Goal: Information Seeking & Learning: Learn about a topic

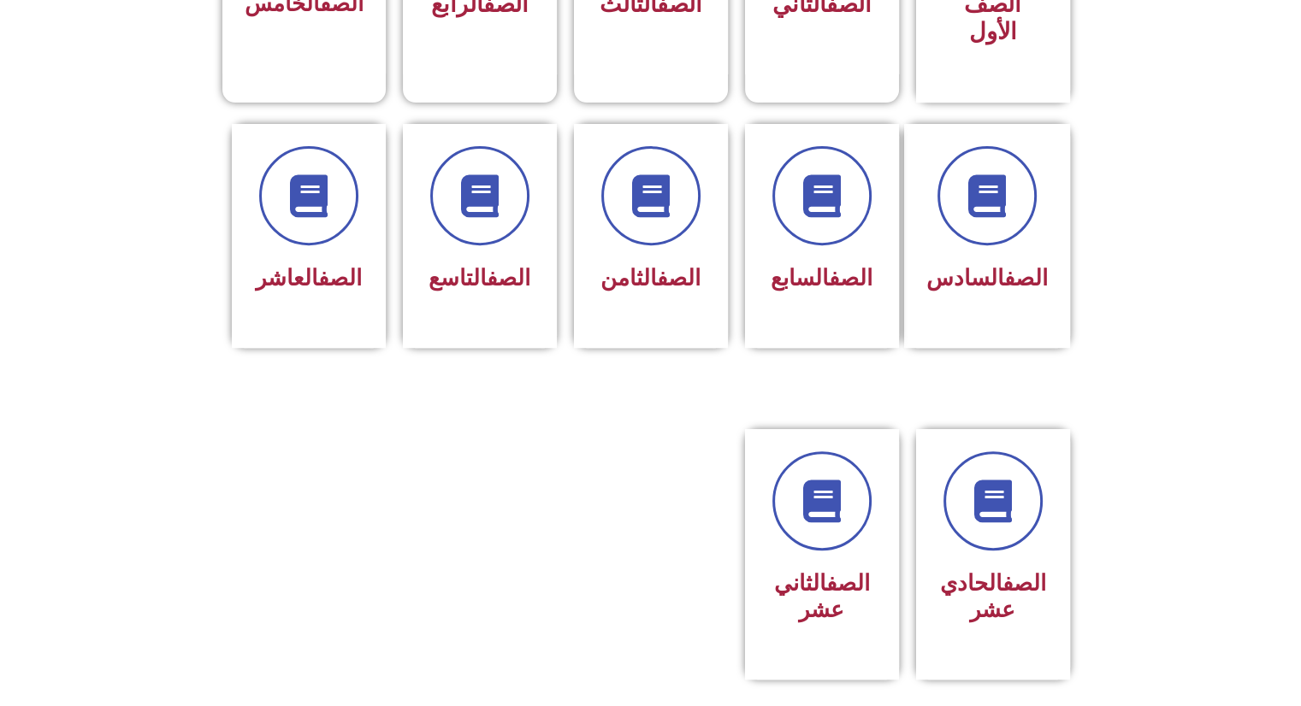
scroll to position [642, 0]
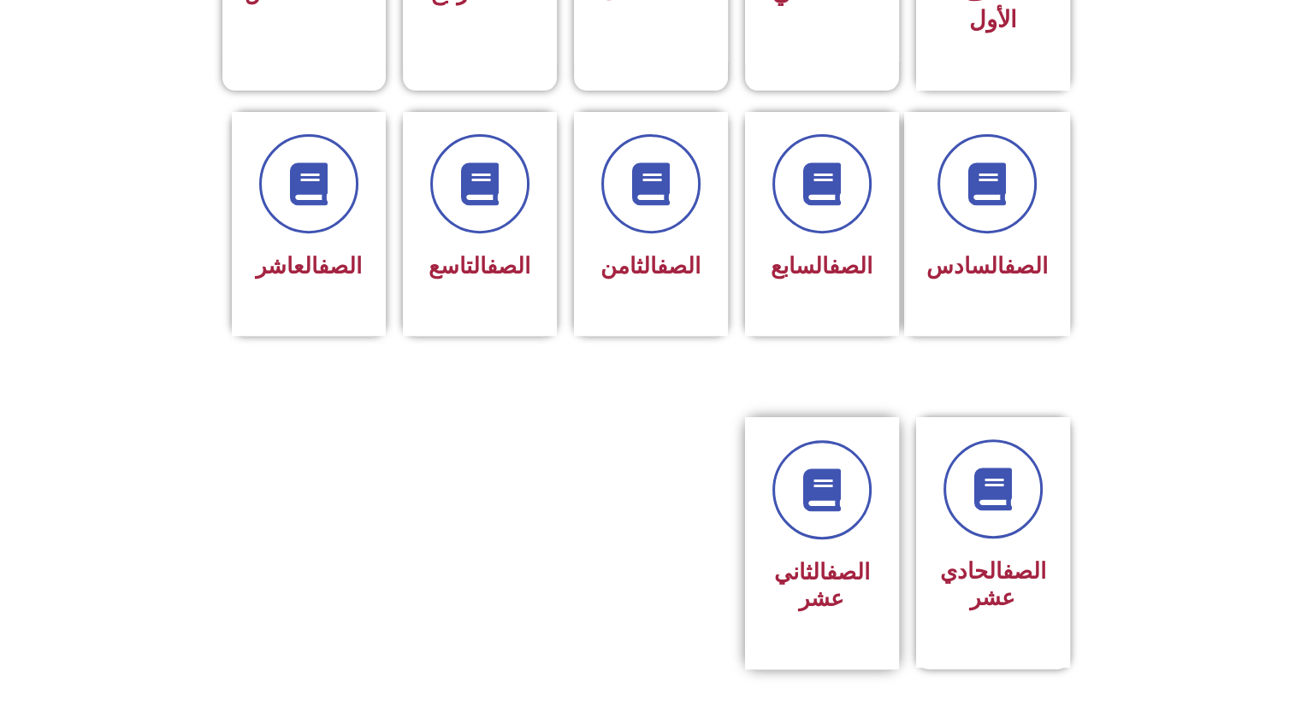
click at [826, 559] on link "الصف" at bounding box center [848, 572] width 44 height 26
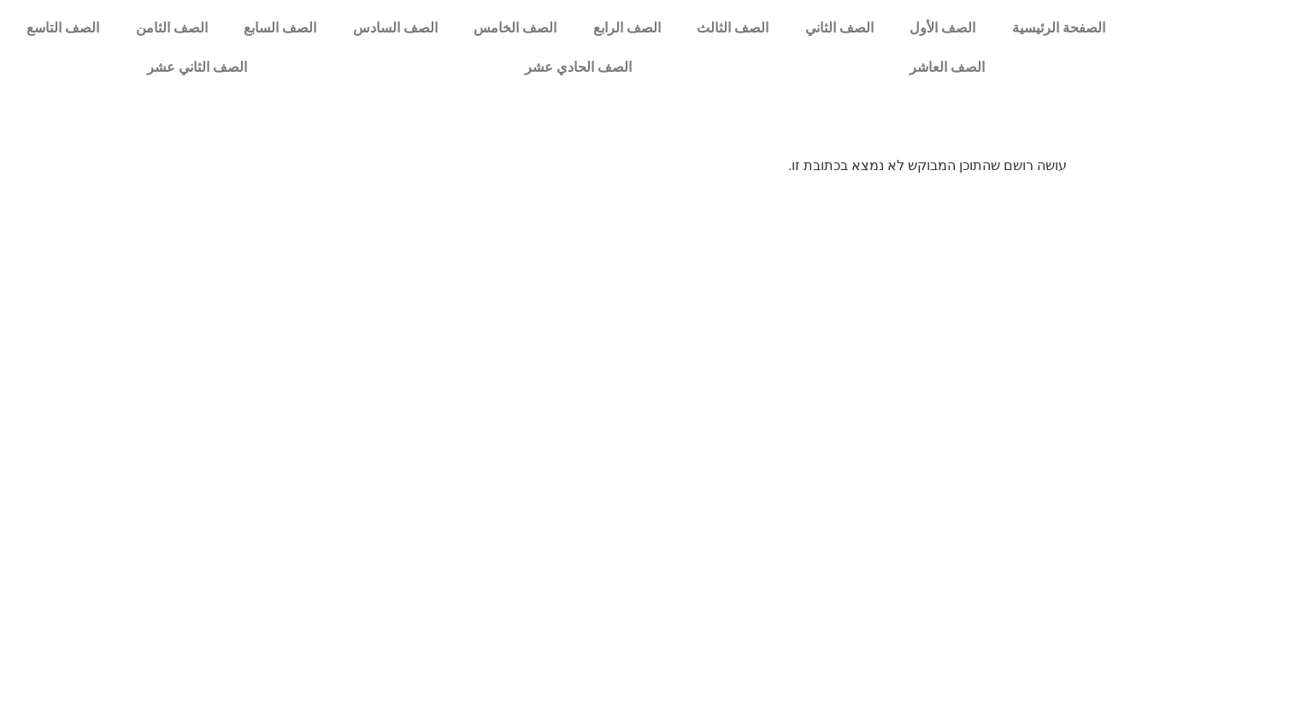
click at [873, 188] on html "الصفحة الرئيسية الصف الأول الصف الثاني الصف الثالث الصف الرابع الصف الخامس الصف…" at bounding box center [656, 94] width 1313 height 188
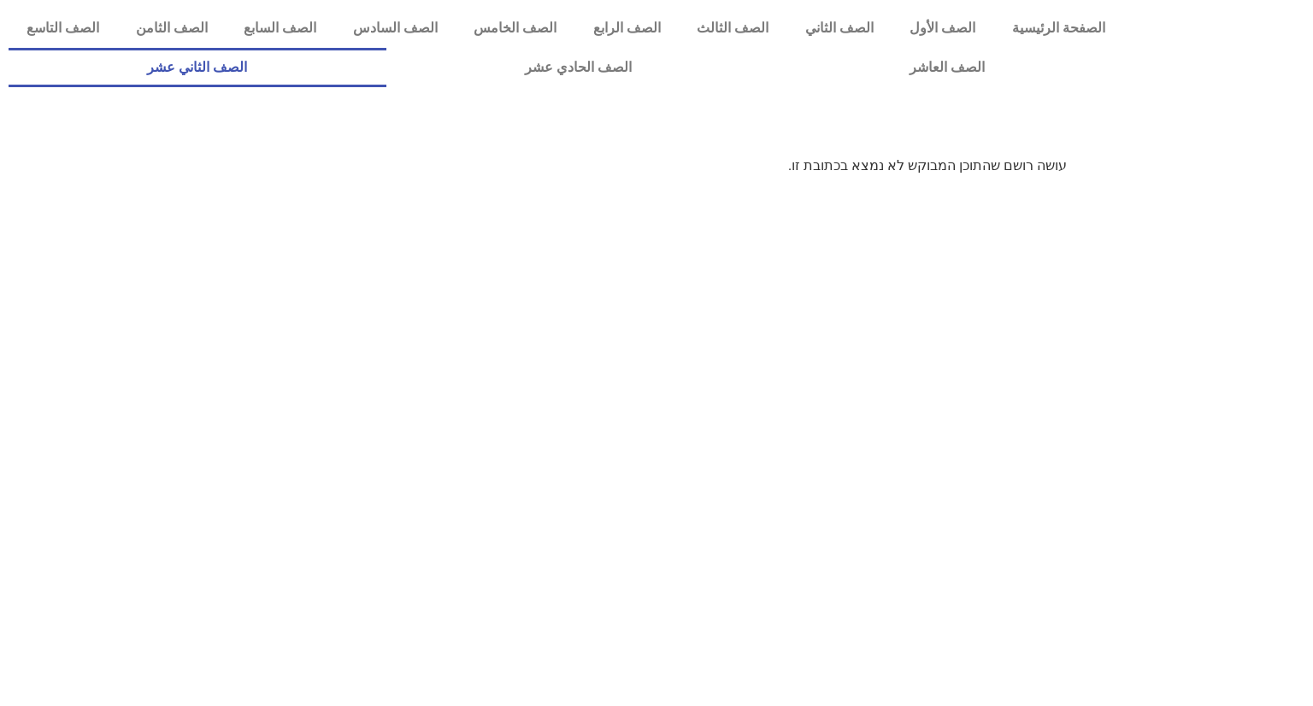
click at [284, 67] on link "الصف الثاني عشر" at bounding box center [198, 67] width 378 height 39
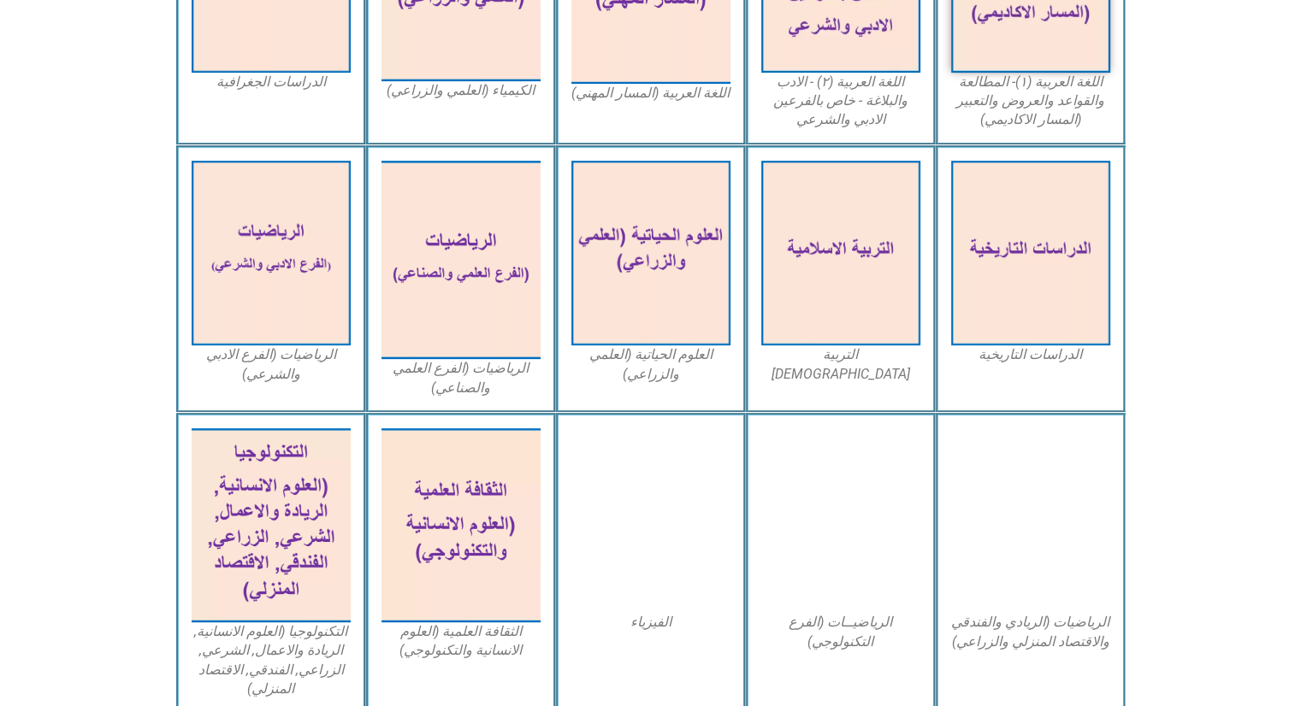
scroll to position [625, 0]
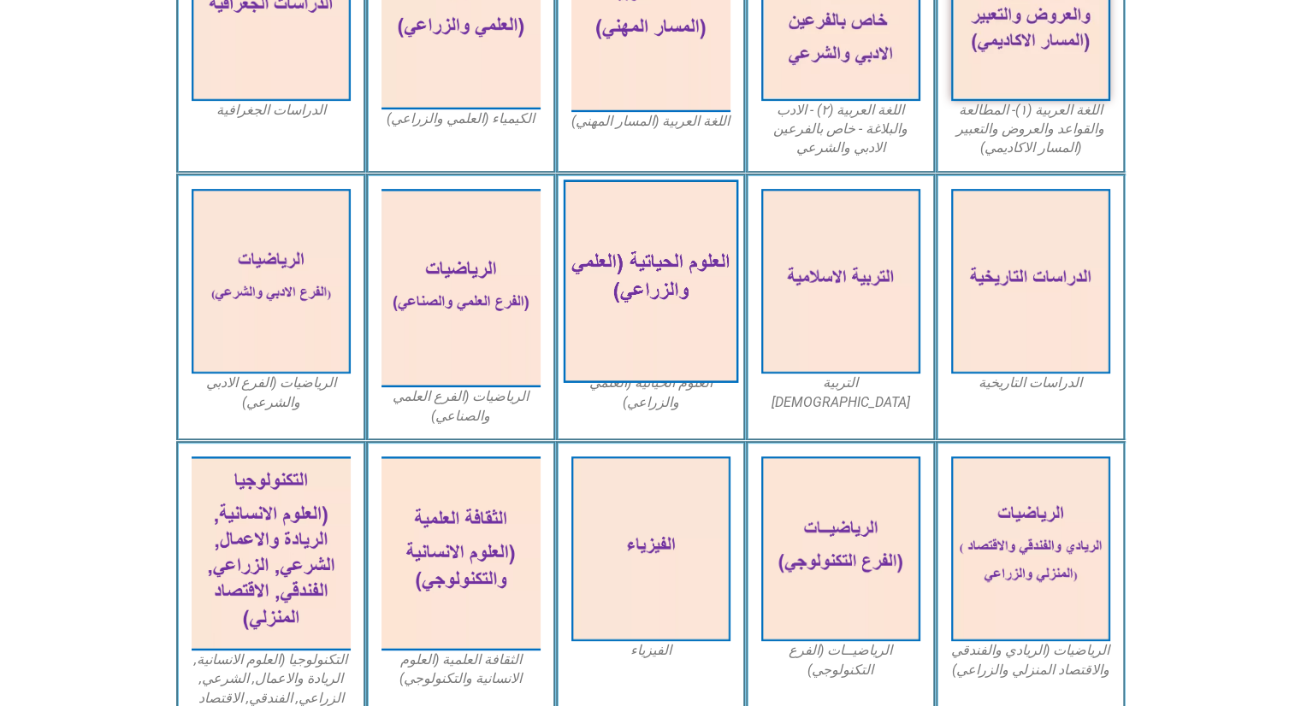
click at [638, 260] on img at bounding box center [650, 282] width 175 height 204
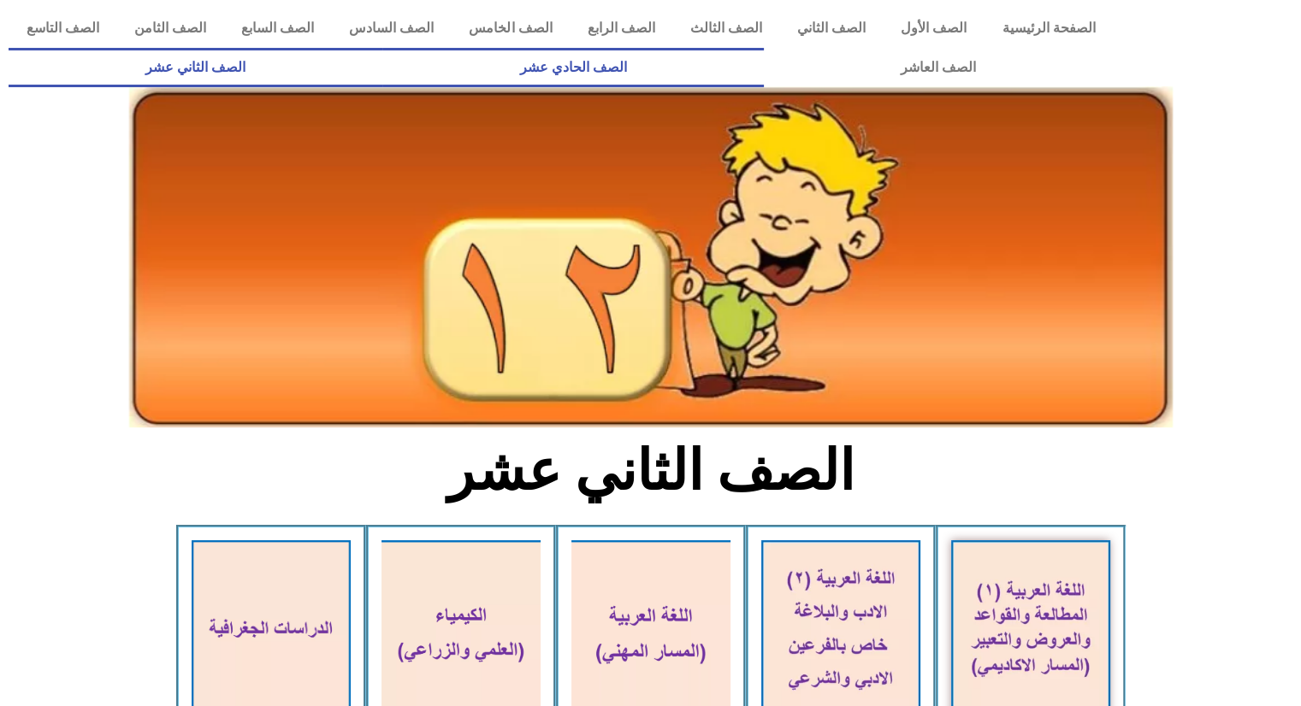
click at [763, 50] on link "الصف الحادي عشر" at bounding box center [572, 67] width 381 height 39
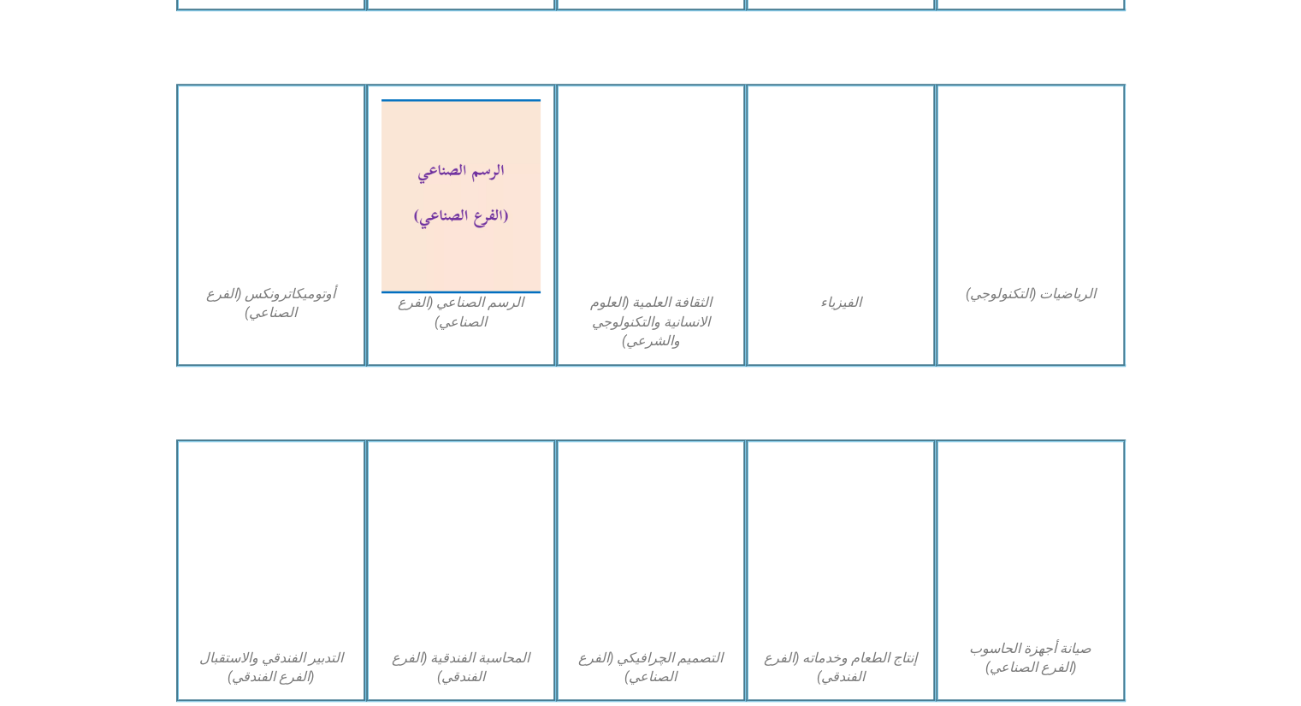
scroll to position [1418, 0]
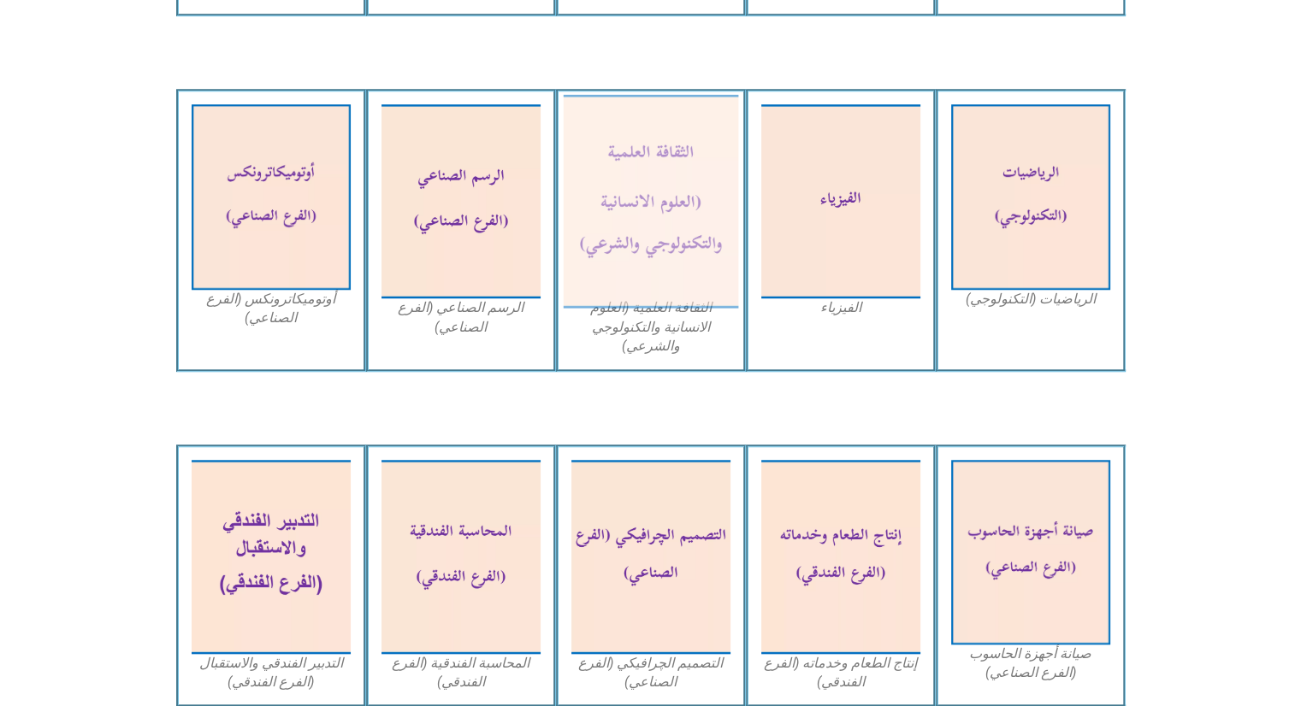
click at [658, 224] on img at bounding box center [650, 202] width 175 height 214
